Goal: Task Accomplishment & Management: Manage account settings

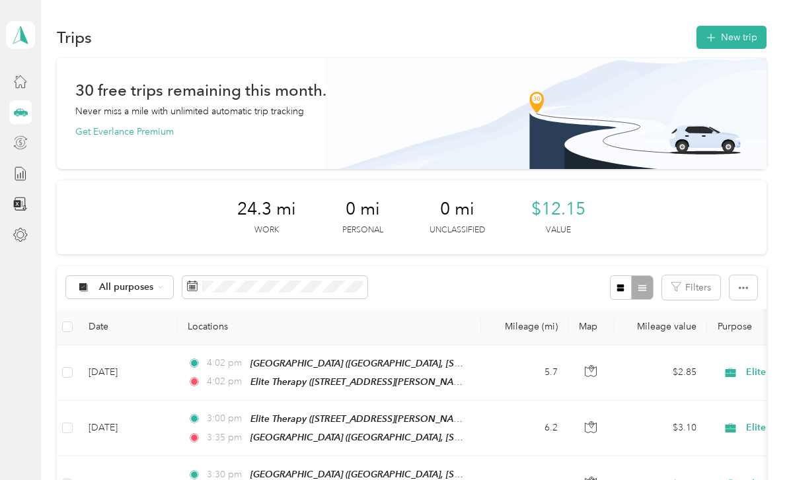
click at [22, 149] on icon at bounding box center [20, 142] width 15 height 15
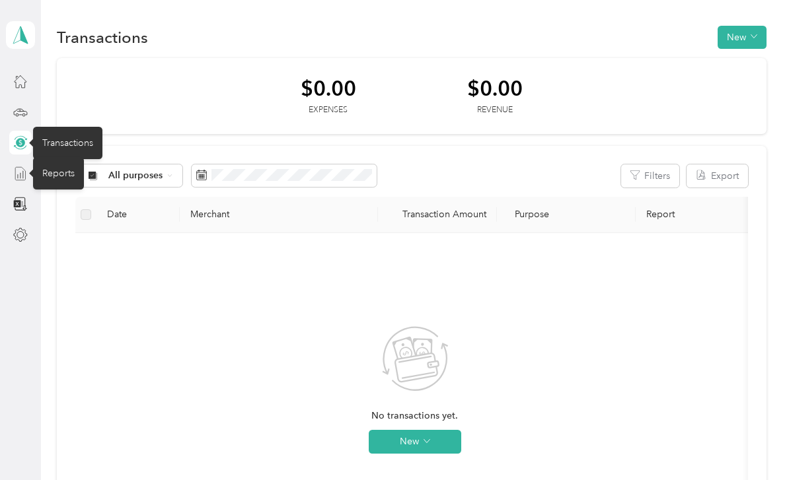
click at [25, 178] on icon at bounding box center [20, 173] width 10 height 13
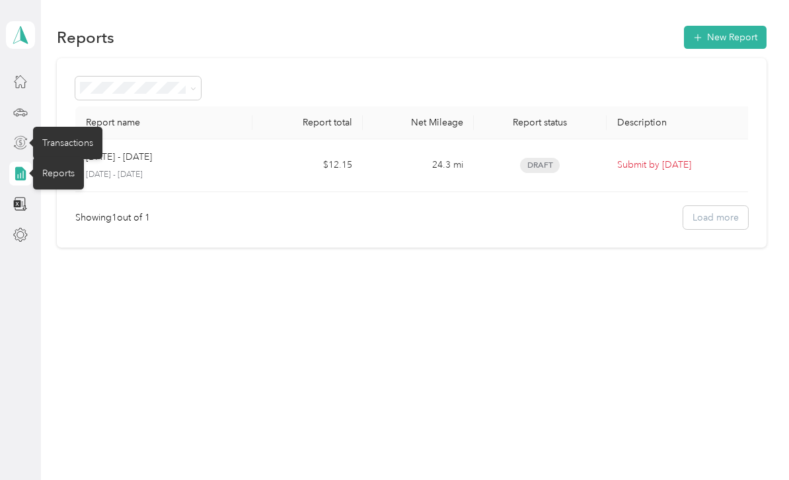
click at [334, 309] on div "Reports New Report Report name Report total Net Mileage Report status Descripti…" at bounding box center [411, 159] width 741 height 319
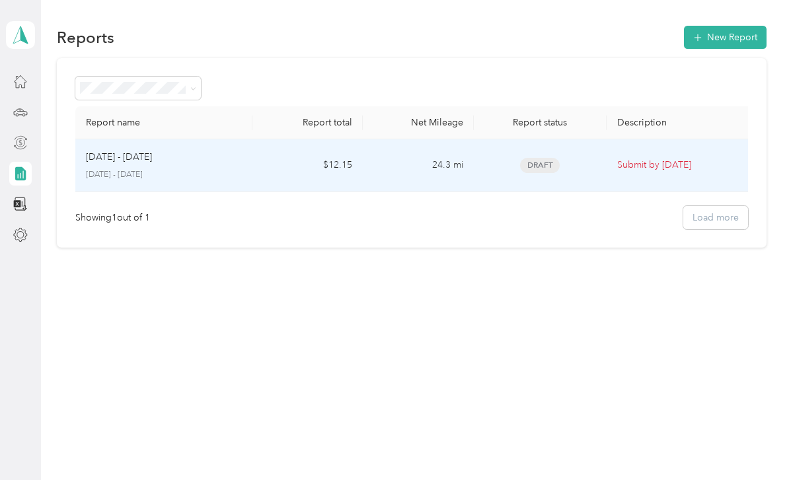
click at [168, 160] on div "[DATE] - [DATE]" at bounding box center [164, 157] width 156 height 15
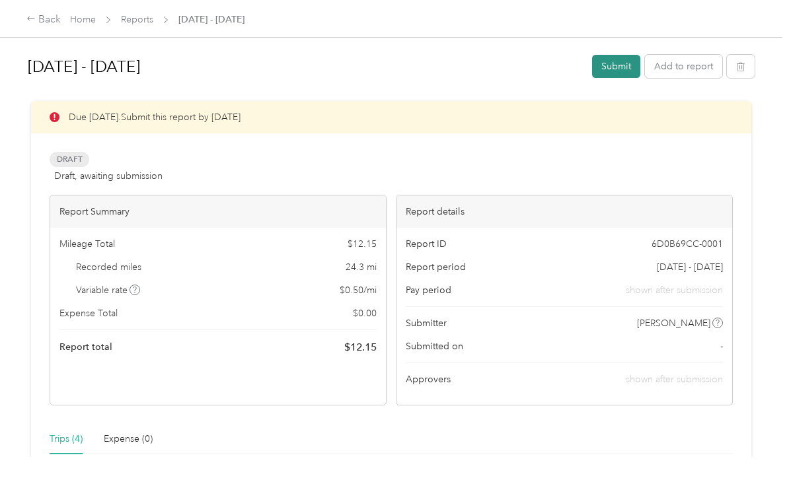
click at [625, 65] on button "Submit" at bounding box center [616, 66] width 48 height 23
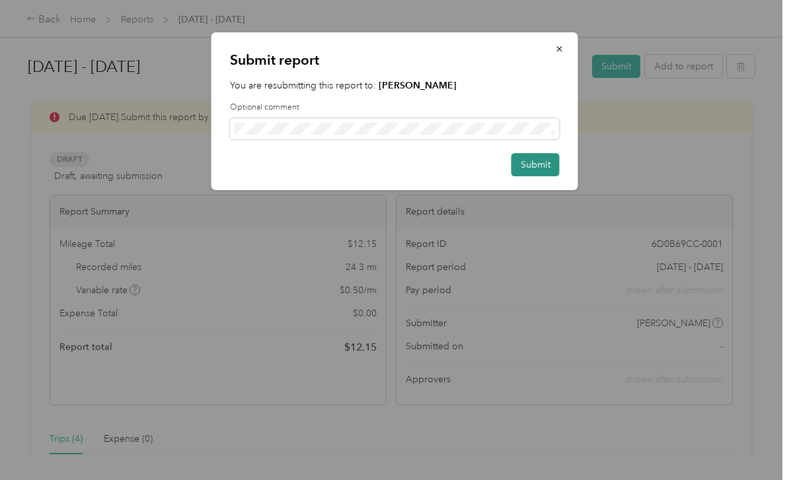
click at [538, 163] on button "Submit" at bounding box center [535, 164] width 48 height 23
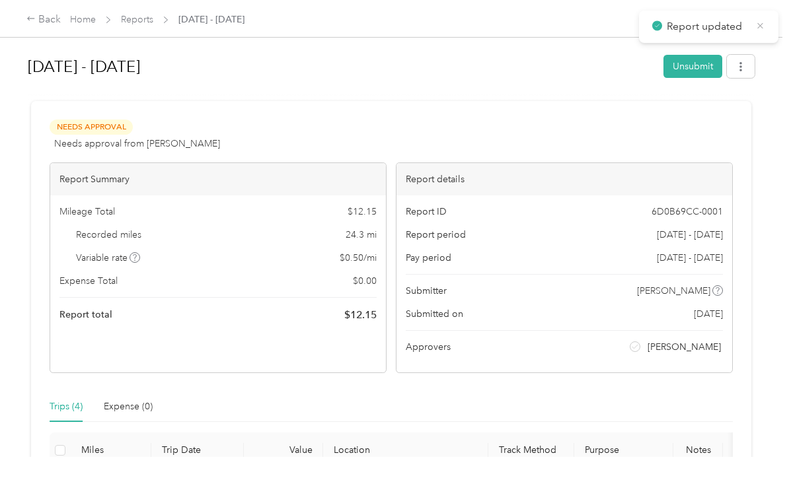
click at [756, 26] on icon at bounding box center [760, 26] width 10 height 12
